Goal: Information Seeking & Learning: Learn about a topic

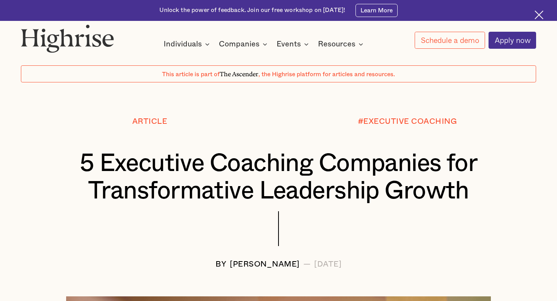
scroll to position [22, 0]
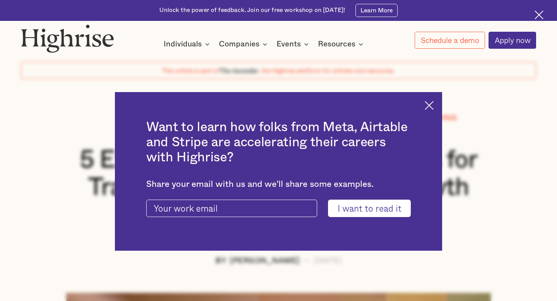
click at [429, 103] on img at bounding box center [429, 105] width 9 height 9
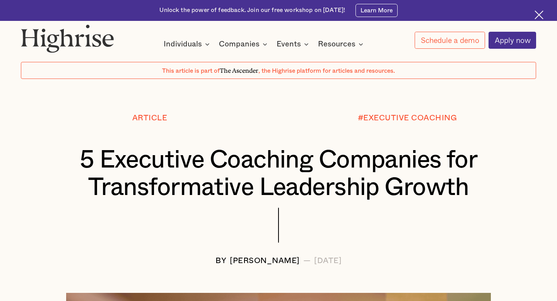
click at [246, 263] on div "Andrew Langat" at bounding box center [265, 261] width 70 height 9
click at [96, 39] on img at bounding box center [67, 38] width 93 height 28
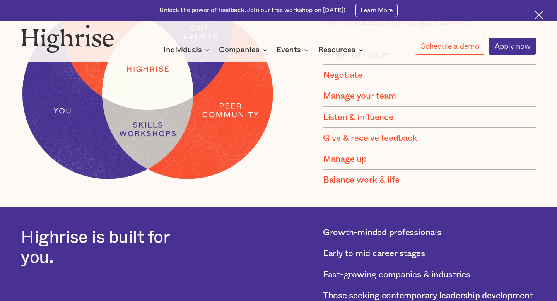
scroll to position [753, 0]
